Goal: Consume media (video, audio): Consume media (video, audio)

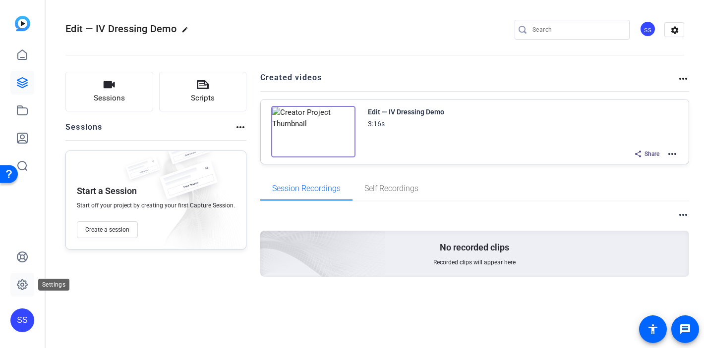
click at [23, 290] on icon at bounding box center [22, 285] width 12 height 12
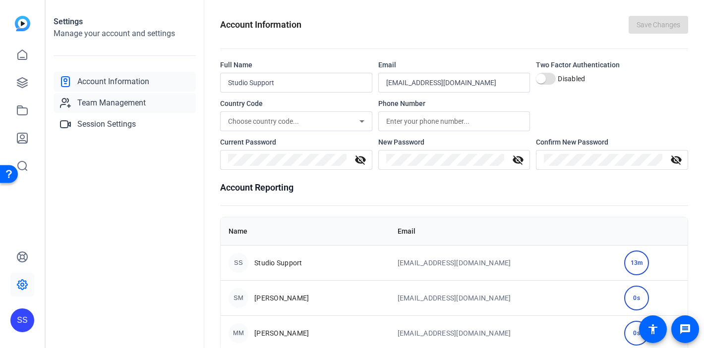
click at [85, 104] on span "Team Management" at bounding box center [111, 103] width 68 height 12
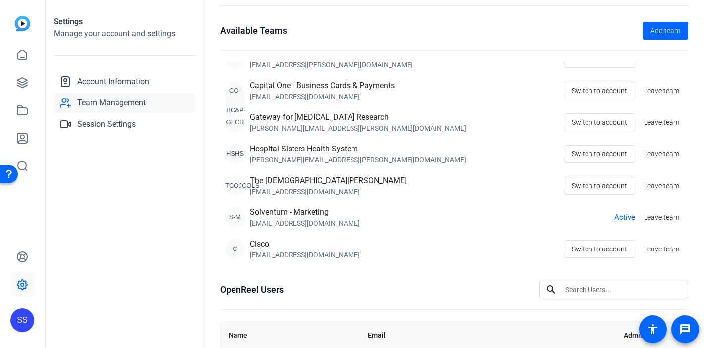
scroll to position [41, 0]
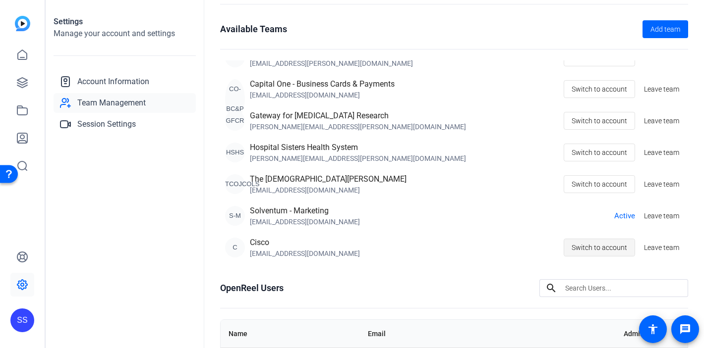
click at [601, 247] on span "Switch to account" at bounding box center [600, 247] width 56 height 19
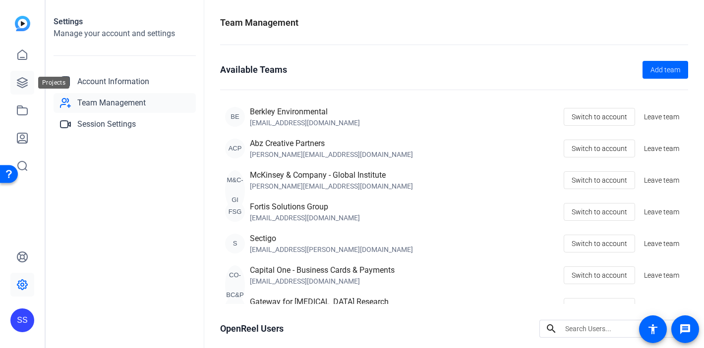
click at [20, 80] on icon at bounding box center [22, 83] width 12 height 12
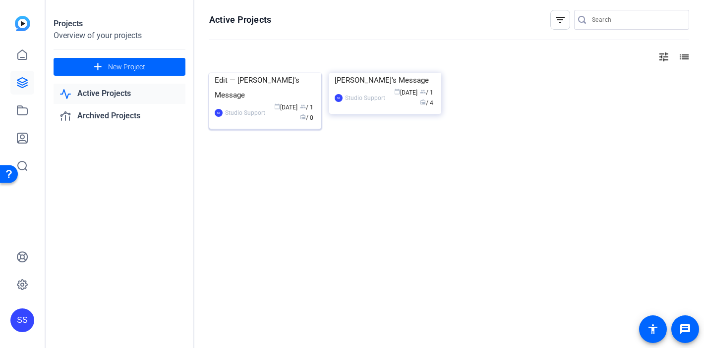
click at [240, 103] on div "Edit — Dave's Message" at bounding box center [265, 88] width 101 height 30
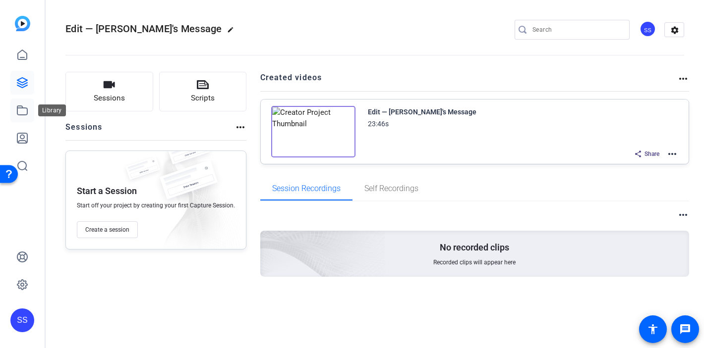
click at [23, 114] on icon at bounding box center [22, 111] width 12 height 12
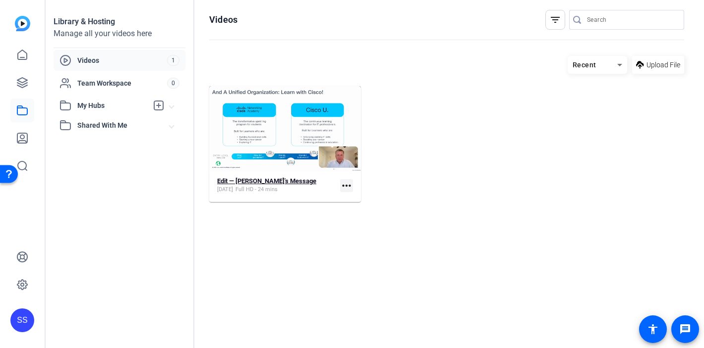
click at [237, 180] on strong "Edit — Dave's Message" at bounding box center [266, 180] width 99 height 7
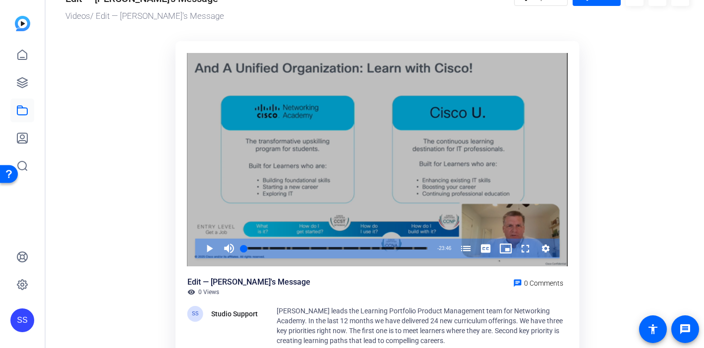
scroll to position [39, 0]
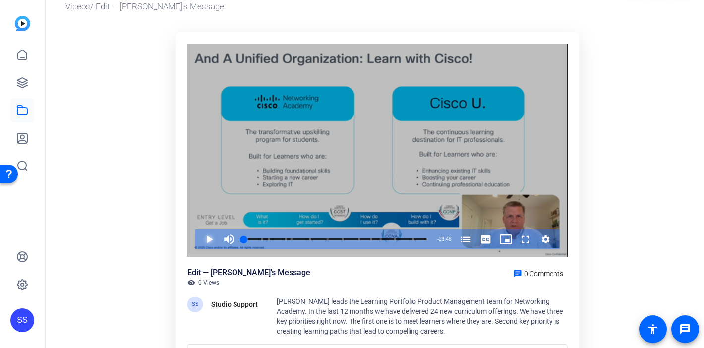
click at [199, 238] on span "Video Player" at bounding box center [199, 240] width 0 height 20
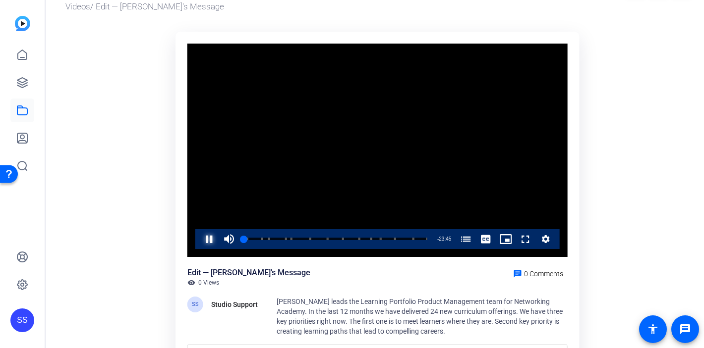
click at [199, 238] on span "Video Player" at bounding box center [199, 240] width 0 height 20
click at [18, 312] on div "SS" at bounding box center [22, 321] width 24 height 24
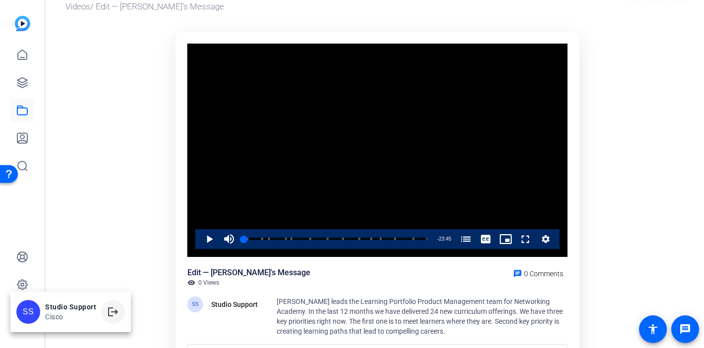
click at [110, 315] on mat-icon "logout" at bounding box center [113, 312] width 12 height 12
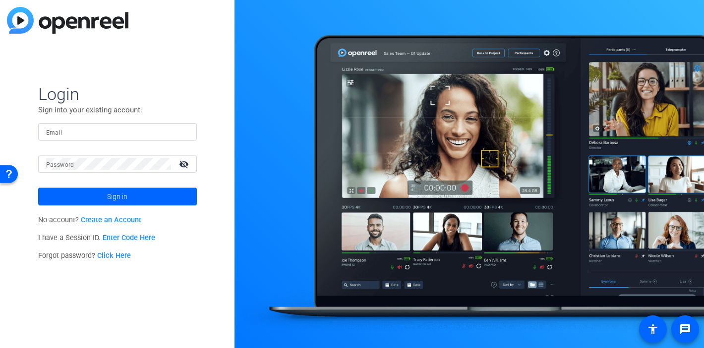
click at [186, 135] on div at bounding box center [117, 131] width 143 height 17
click at [181, 131] on img at bounding box center [180, 132] width 7 height 12
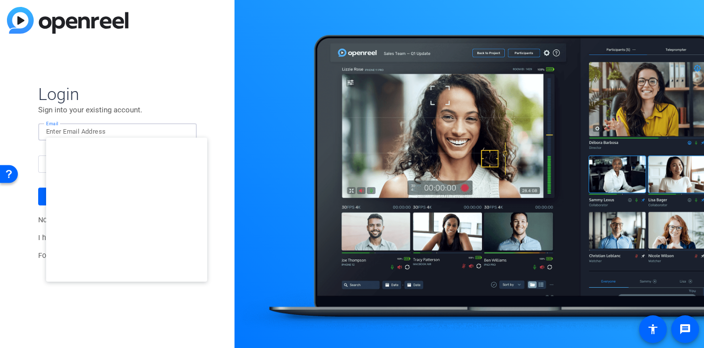
type input "[EMAIL_ADDRESS][DOMAIN_NAME]"
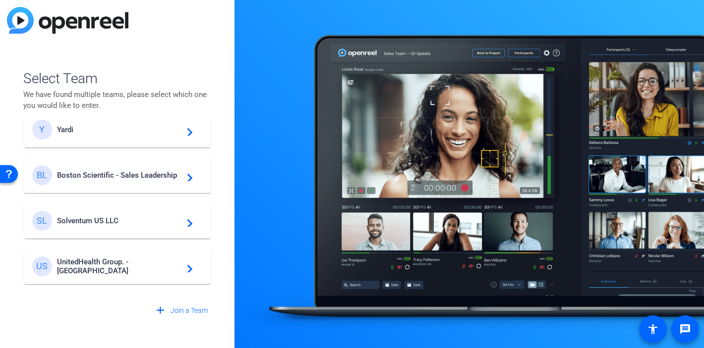
scroll to position [156, 0]
click at [72, 170] on span "Boston Scientific - Sales Leadership" at bounding box center [119, 174] width 124 height 9
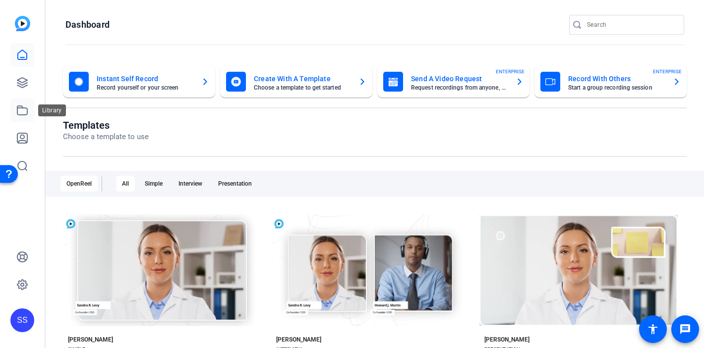
click at [27, 108] on icon at bounding box center [22, 111] width 12 height 12
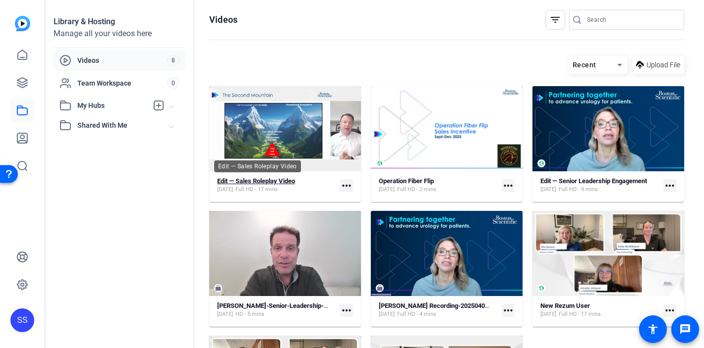
click at [245, 179] on strong "Edit — Sales Roleplay Video" at bounding box center [256, 180] width 78 height 7
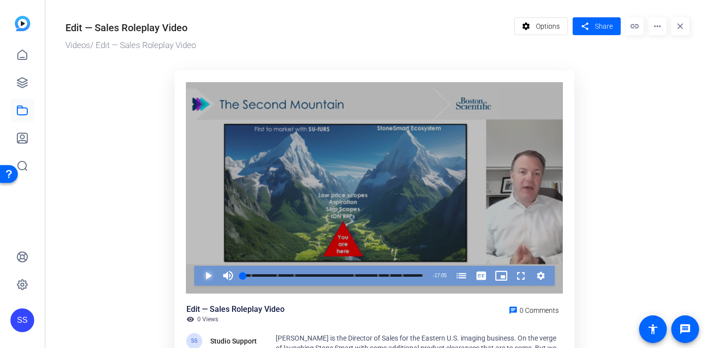
click at [198, 278] on span "Video Player" at bounding box center [198, 276] width 0 height 20
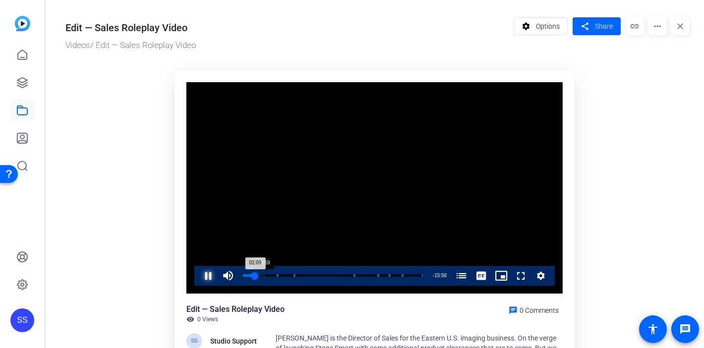
click at [253, 276] on div "01:09" at bounding box center [249, 276] width 12 height 2
click at [251, 276] on div "00:59" at bounding box center [248, 276] width 10 height 2
click at [250, 275] on div "00:51" at bounding box center [247, 276] width 9 height 2
click at [408, 275] on div "15:38" at bounding box center [326, 276] width 167 height 2
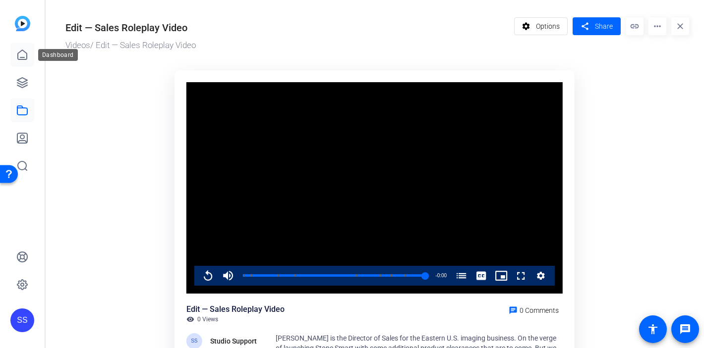
click at [24, 62] on link at bounding box center [22, 55] width 24 height 24
